Goal: Check status: Check status

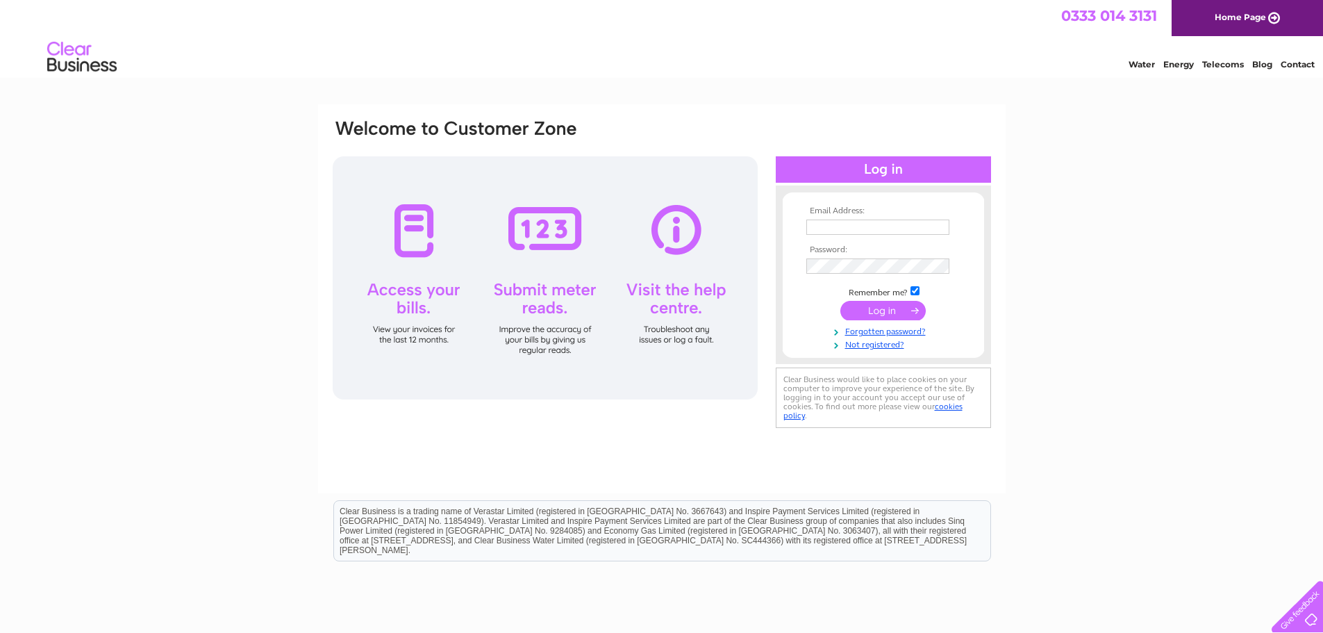
type input "emmawilki@aol.com"
click at [883, 311] on input "submit" at bounding box center [882, 310] width 85 height 19
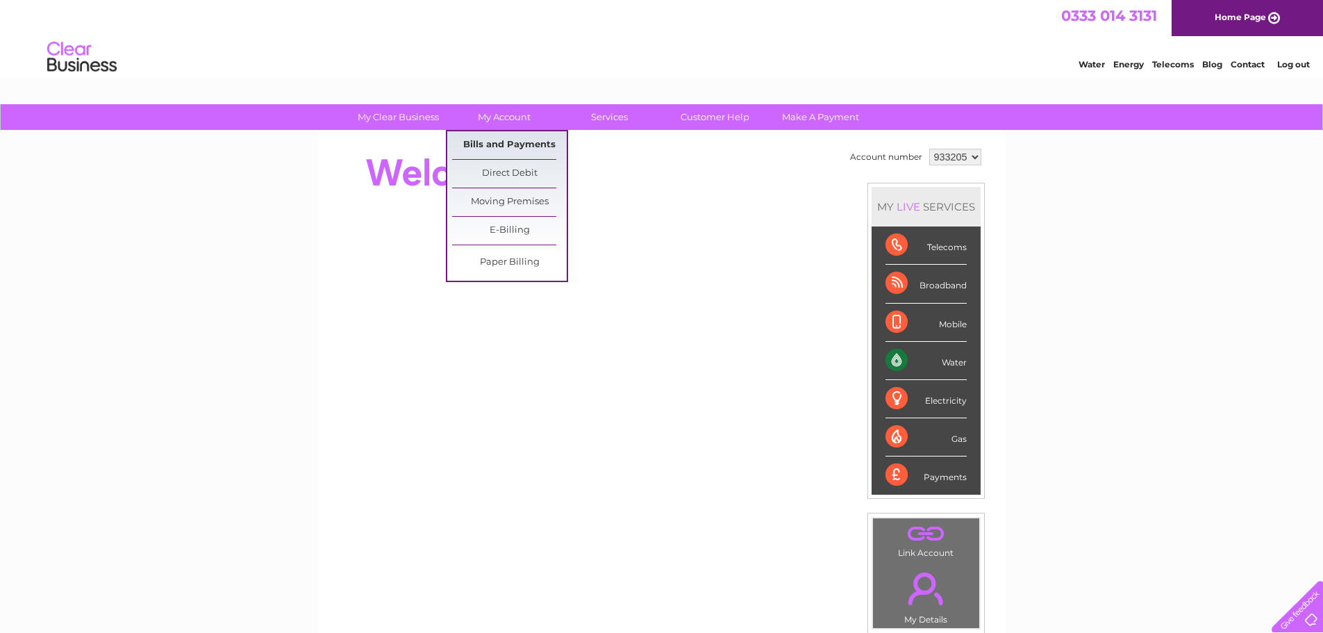
click at [521, 141] on link "Bills and Payments" at bounding box center [509, 145] width 115 height 28
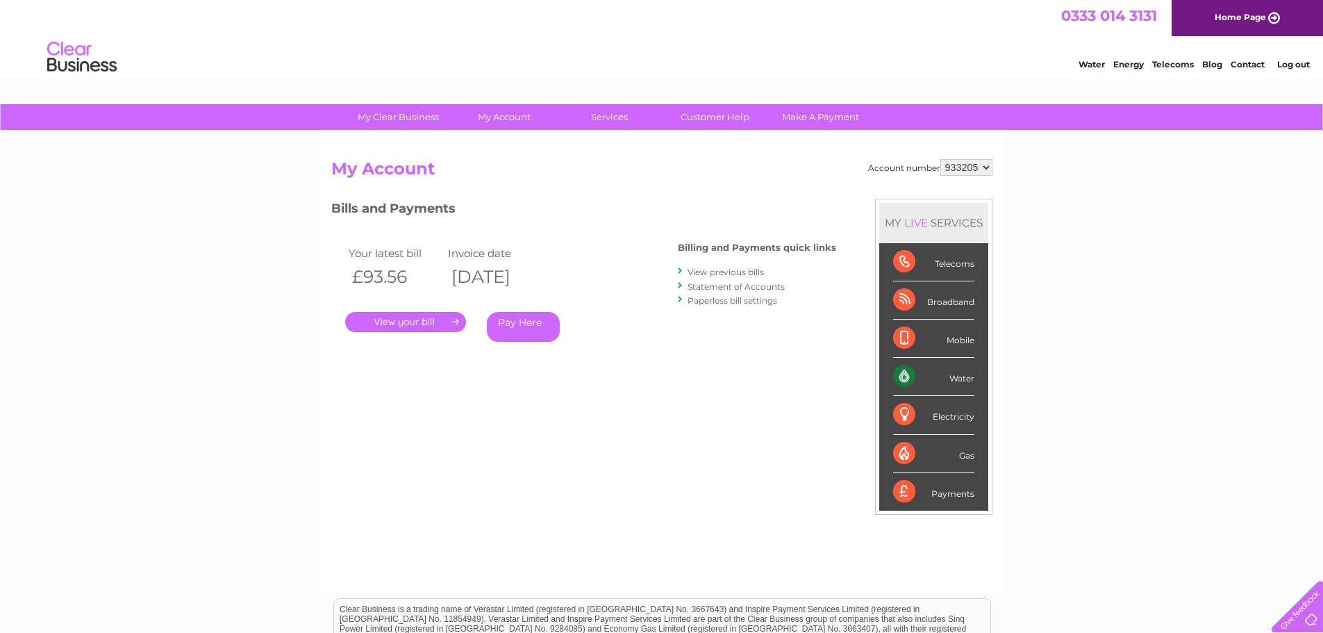
click at [404, 316] on link "." at bounding box center [405, 322] width 121 height 20
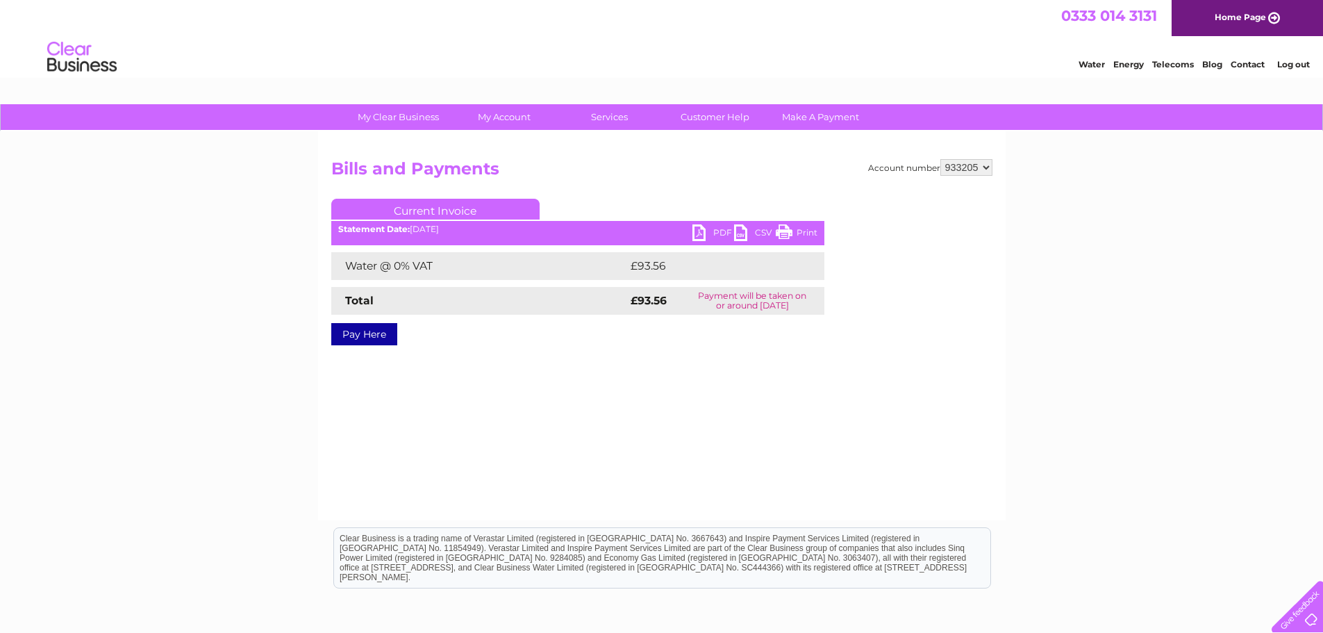
click at [702, 231] on link "PDF" at bounding box center [713, 234] width 42 height 20
